Goal: Task Accomplishment & Management: Use online tool/utility

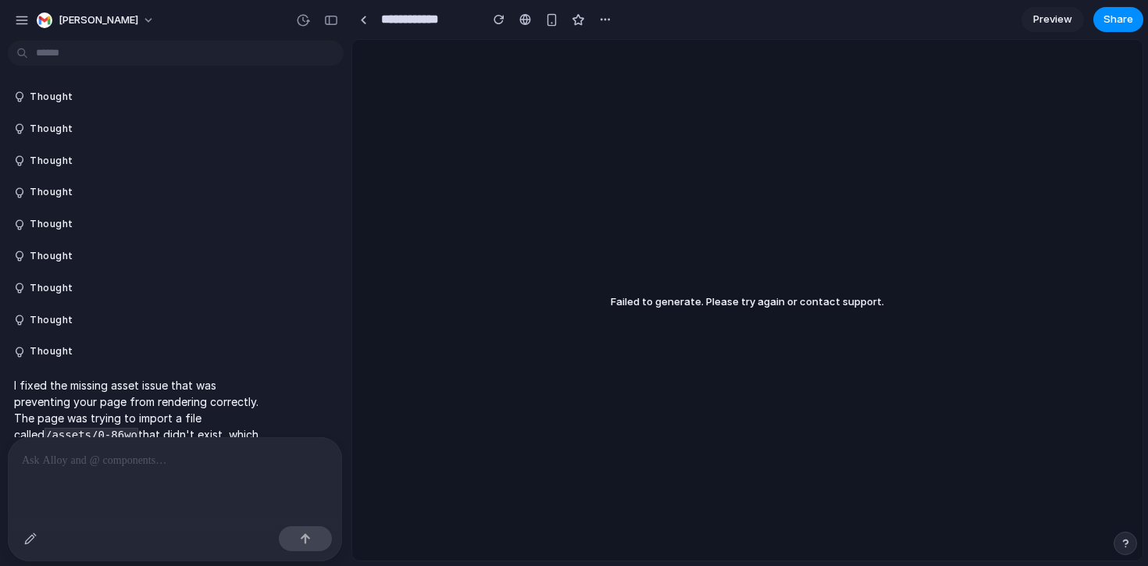
scroll to position [1543, 0]
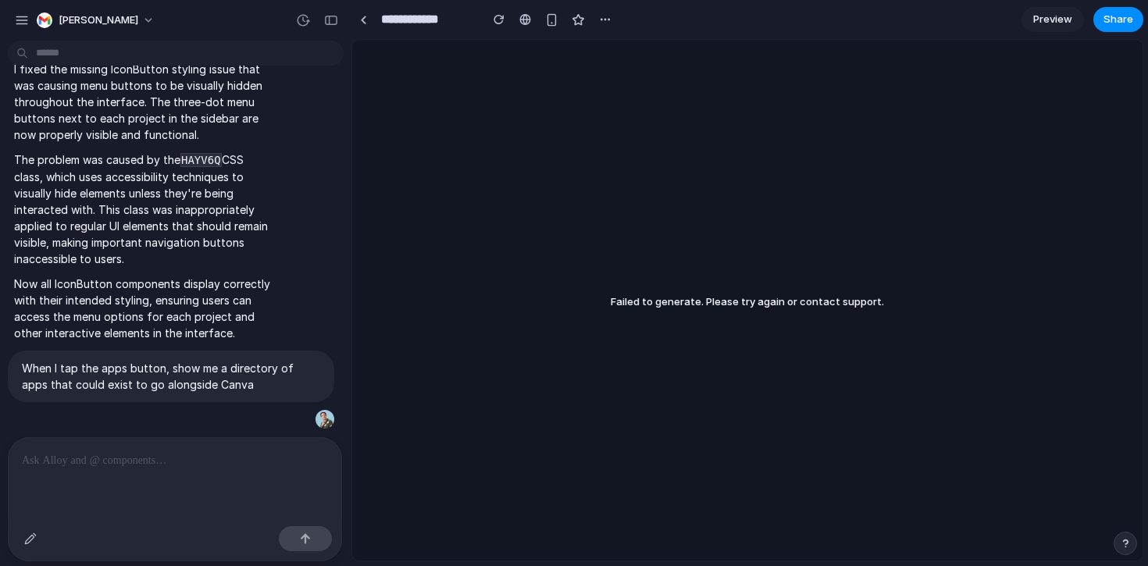
click at [607, 183] on div "Failed to generate. Please try again or contact support." at bounding box center [747, 300] width 791 height 521
click at [19, 19] on div "button" at bounding box center [22, 20] width 14 height 14
click at [45, 27] on div "button" at bounding box center [45, 21] width 16 height 16
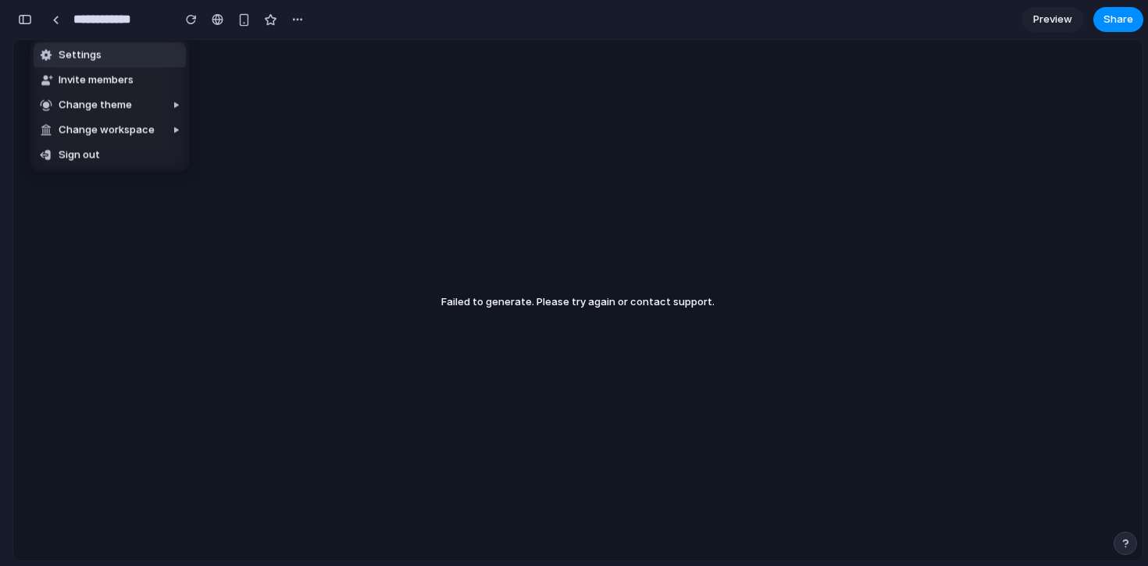
scroll to position [2150, 0]
